Goal: Information Seeking & Learning: Learn about a topic

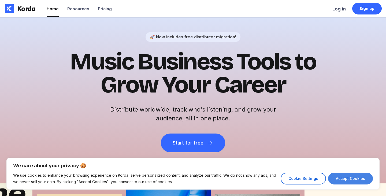
click at [337, 177] on button "Accept Cookies" at bounding box center [350, 179] width 45 height 12
checkbox input "true"
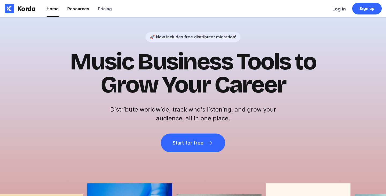
click at [74, 9] on div "Resources" at bounding box center [78, 8] width 22 height 5
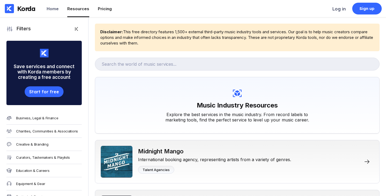
click at [105, 12] on li "Pricing" at bounding box center [105, 8] width 14 height 17
